Goal: Communication & Community: Answer question/provide support

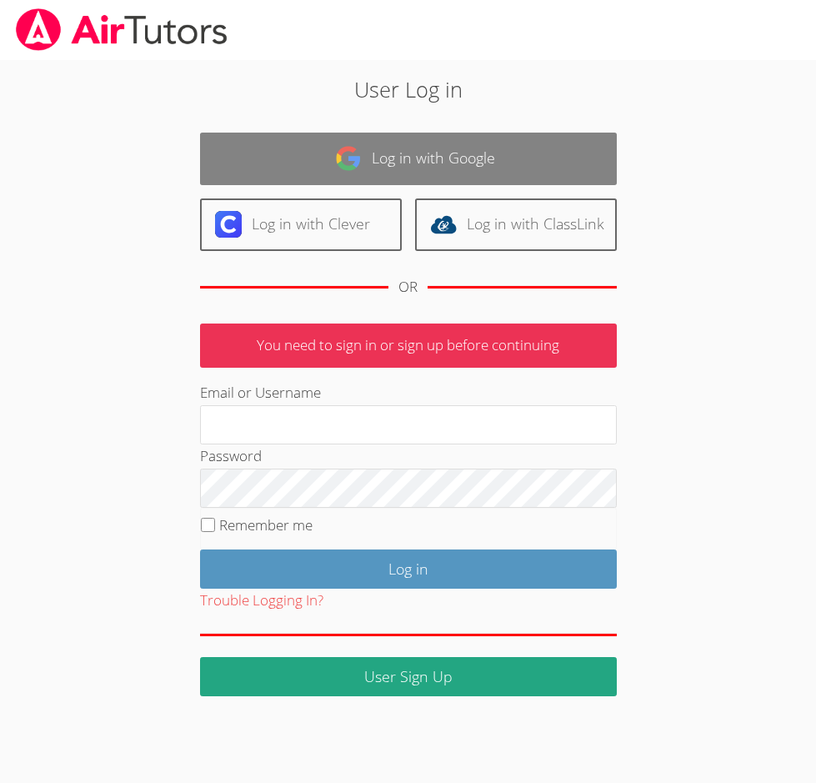
click at [384, 158] on link "Log in with Google" at bounding box center [408, 159] width 417 height 53
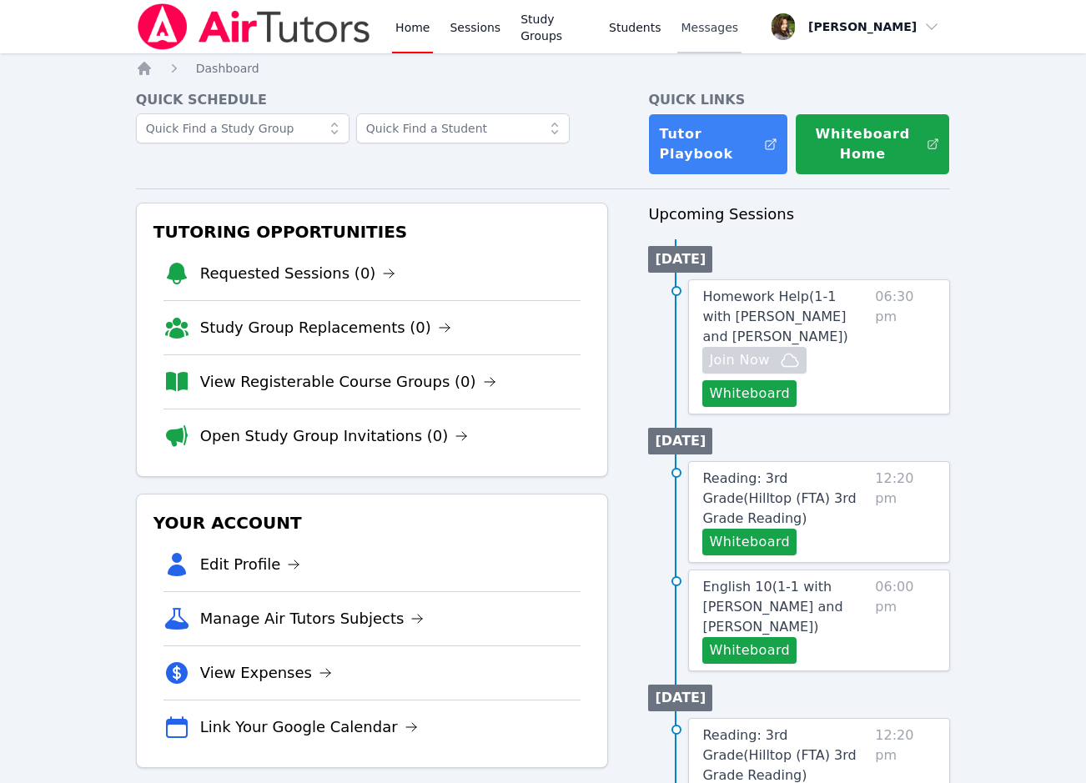
click at [689, 34] on span "Messages" at bounding box center [709, 27] width 58 height 17
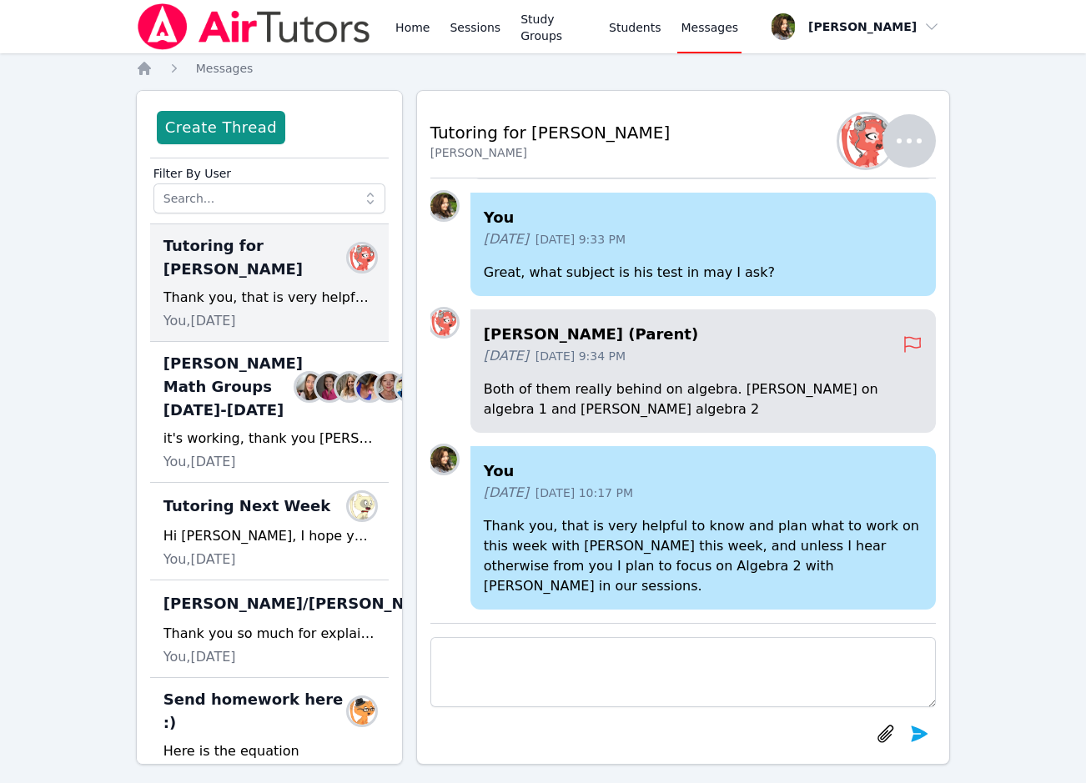
click at [684, 640] on textarea at bounding box center [683, 672] width 506 height 70
type textarea "H"
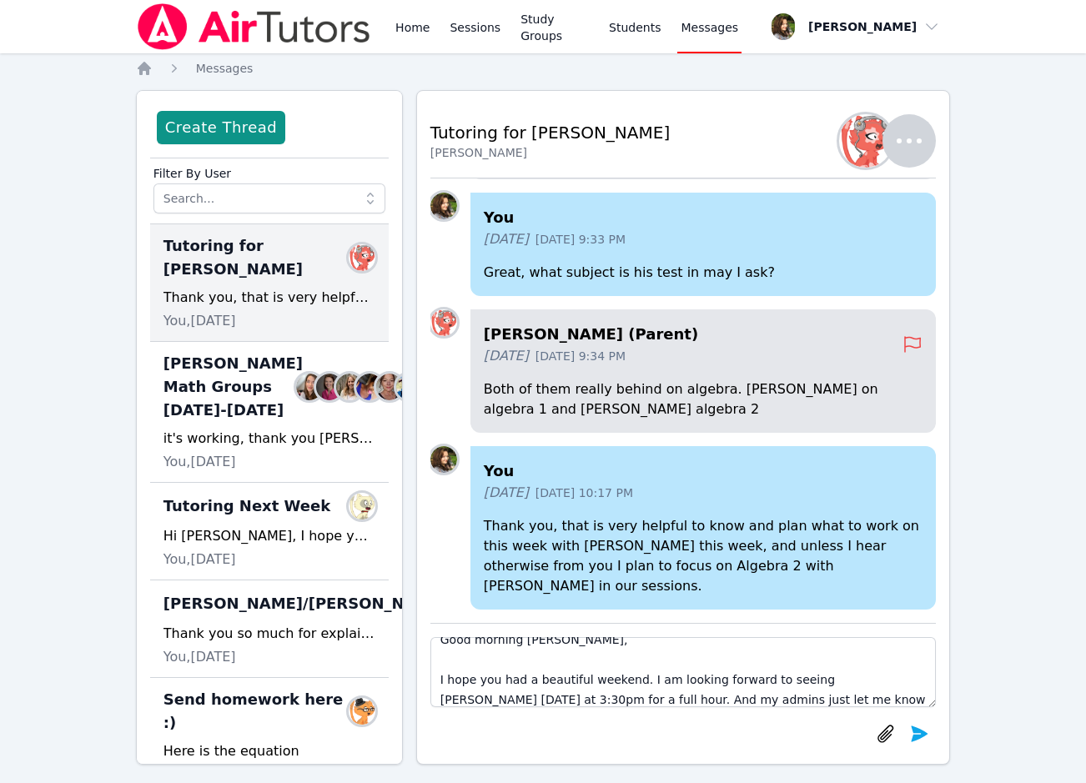
scroll to position [33, 0]
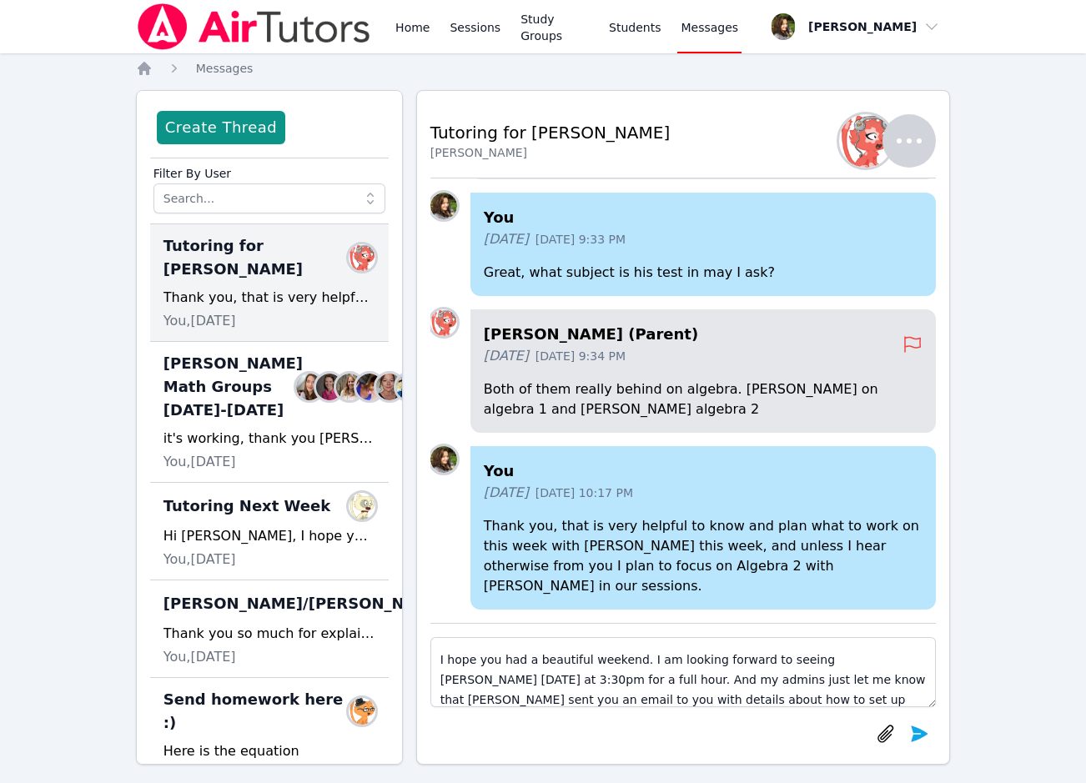
click at [525, 702] on textarea "Good morning [PERSON_NAME], I hope you had a beautiful weekend. I am looking fo…" at bounding box center [683, 672] width 506 height 70
click at [747, 700] on textarea "Good morning [PERSON_NAME], I hope you had a beautiful weekend. I am looking fo…" at bounding box center [683, 672] width 506 height 70
click at [815, 700] on textarea "Good morning [PERSON_NAME], I hope you had a beautiful weekend. I am looking fo…" at bounding box center [683, 672] width 506 height 70
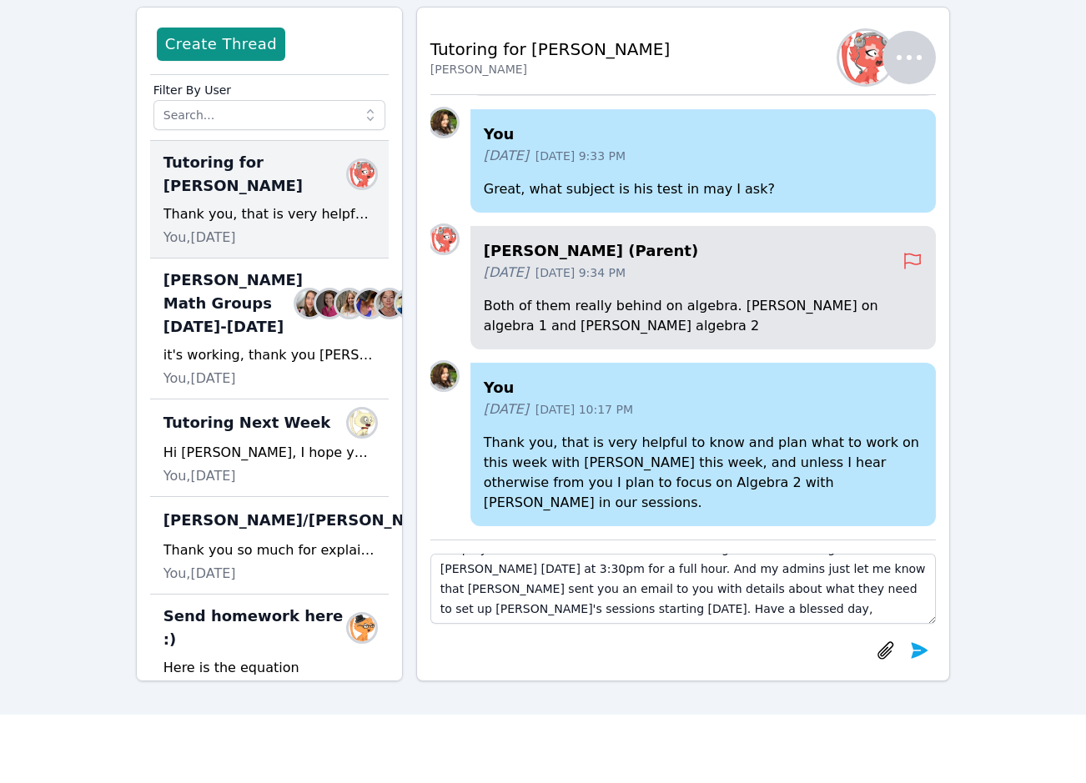
scroll to position [0, 0]
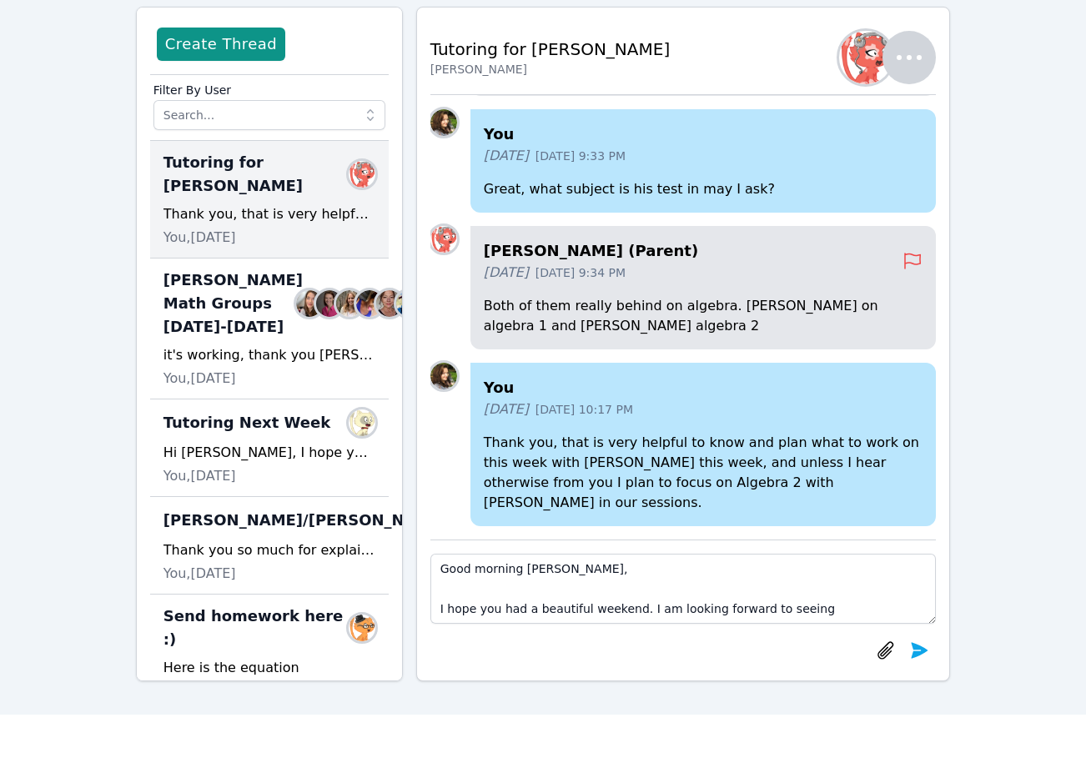
click at [697, 608] on textarea "Good morning [PERSON_NAME], I hope you had a beautiful weekend. I am looking fo…" at bounding box center [683, 589] width 506 height 70
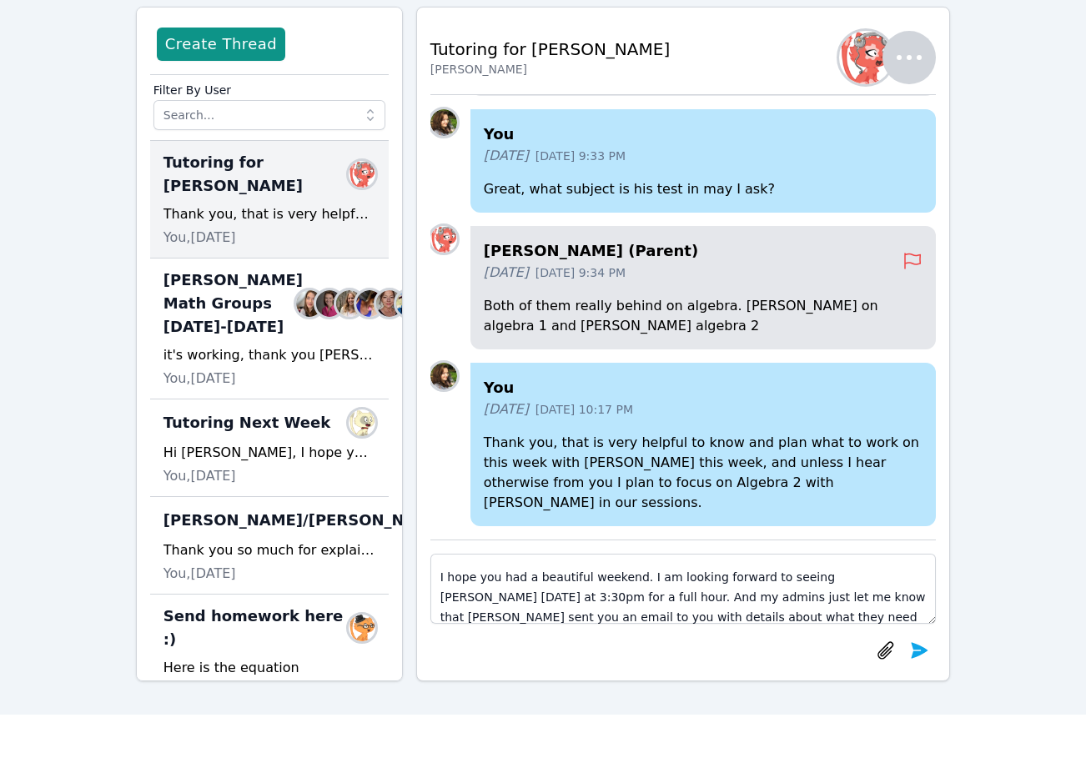
scroll to position [60, 0]
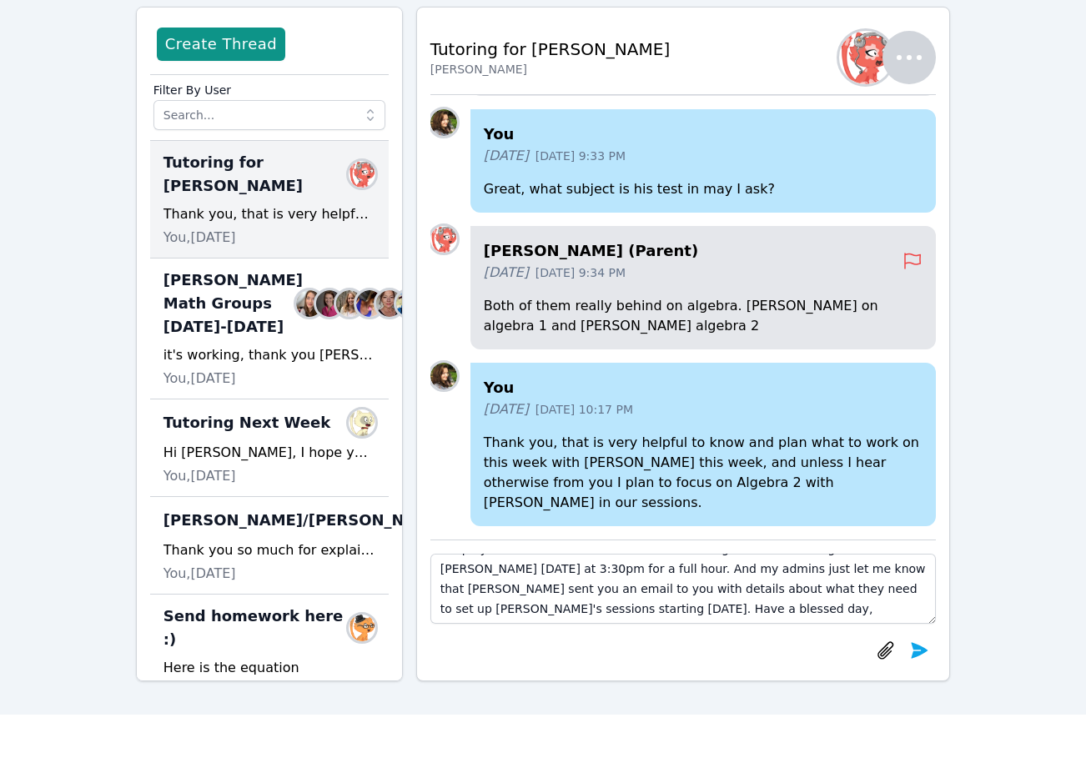
click at [516, 569] on textarea "Good morning [PERSON_NAME], I hope you had a beautiful weekend. I am looking fo…" at bounding box center [683, 589] width 506 height 70
type textarea "Good morning [PERSON_NAME], I hope you had a beautiful weekend. I am looking fo…"
click at [815, 657] on icon "submit" at bounding box center [919, 650] width 20 height 20
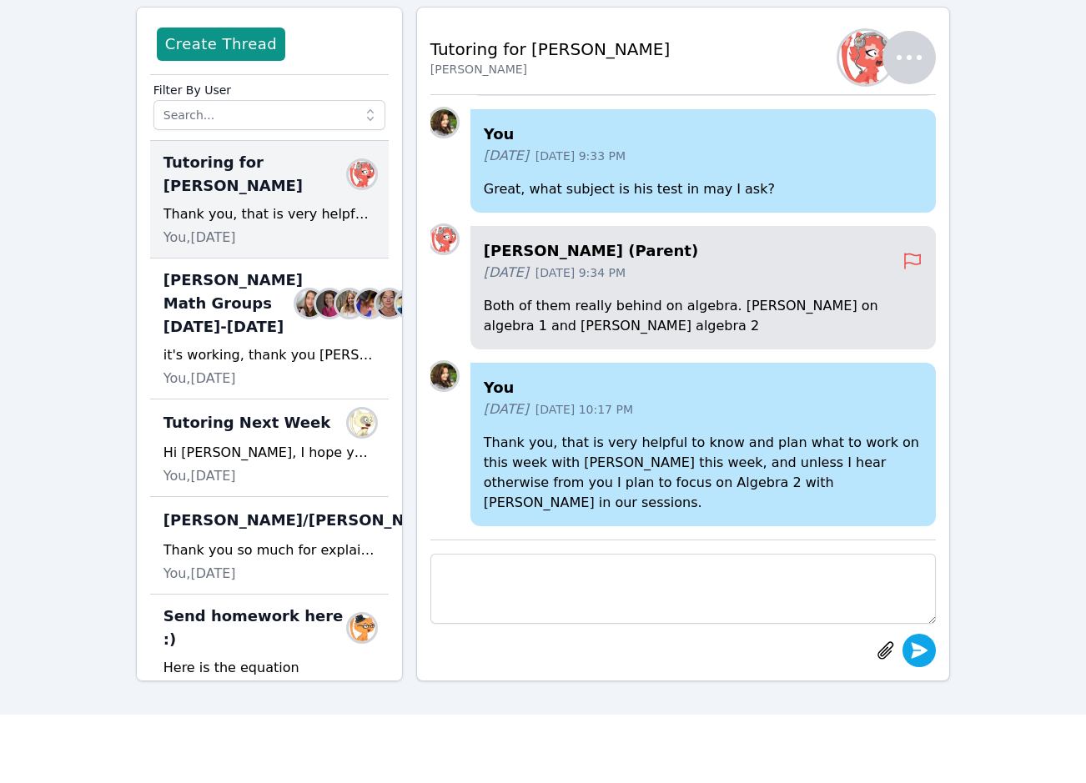
scroll to position [0, 0]
